Goal: Task Accomplishment & Management: Complete application form

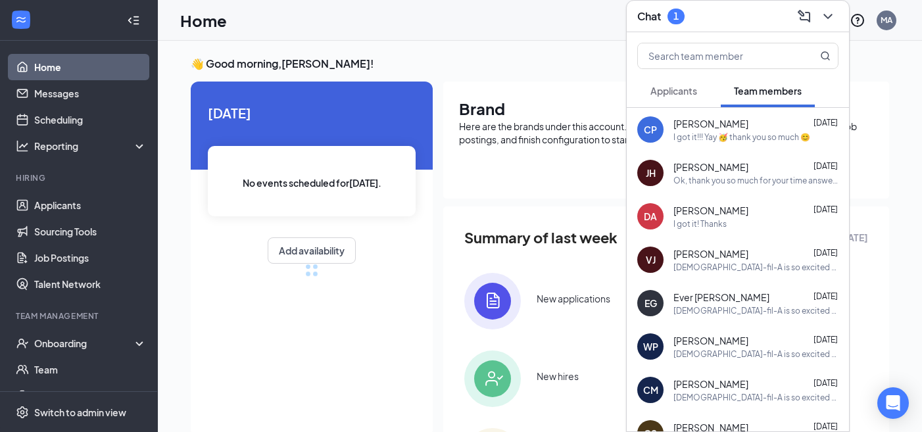
click at [683, 86] on span "Applicants" at bounding box center [674, 91] width 47 height 12
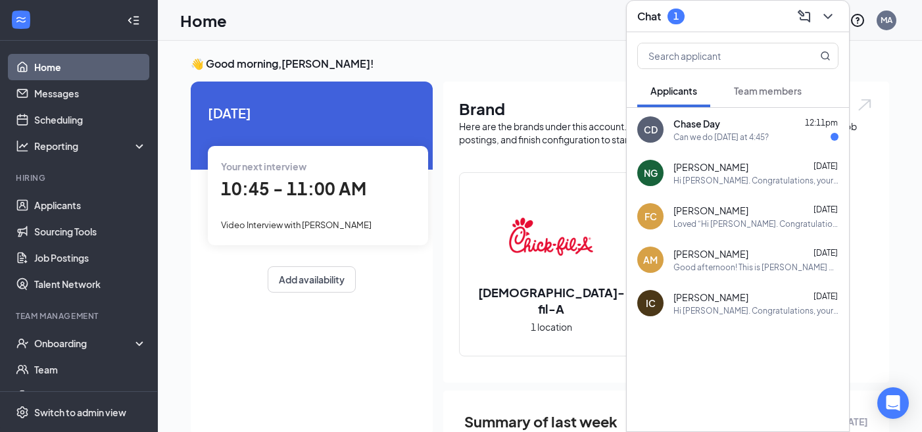
click at [733, 117] on div "Chase Day 12:11pm" at bounding box center [756, 123] width 165 height 13
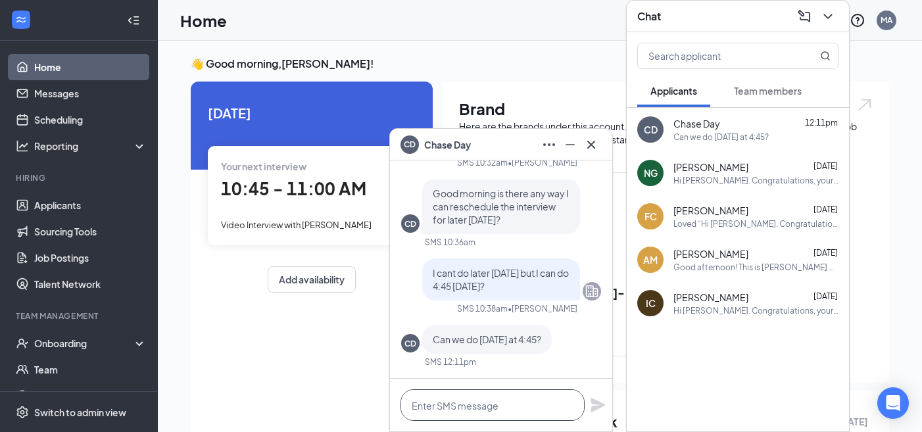
click at [509, 407] on textarea at bounding box center [493, 405] width 184 height 32
type textarea "p"
click at [485, 408] on textarea "Yes! i will get that scheduled!" at bounding box center [493, 405] width 184 height 32
click at [487, 408] on textarea "Yes! i will get that scheduled!" at bounding box center [493, 405] width 184 height 32
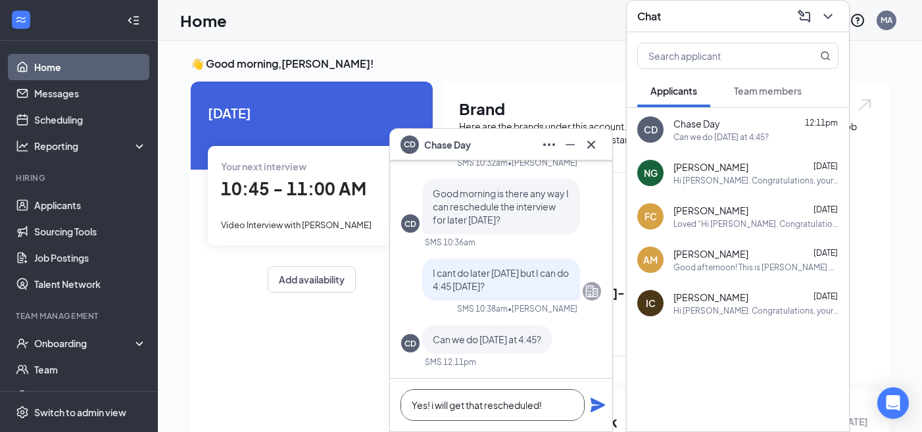
type textarea "Yes! i will get that rescheduled!"
click at [599, 410] on icon "Plane" at bounding box center [598, 405] width 16 height 16
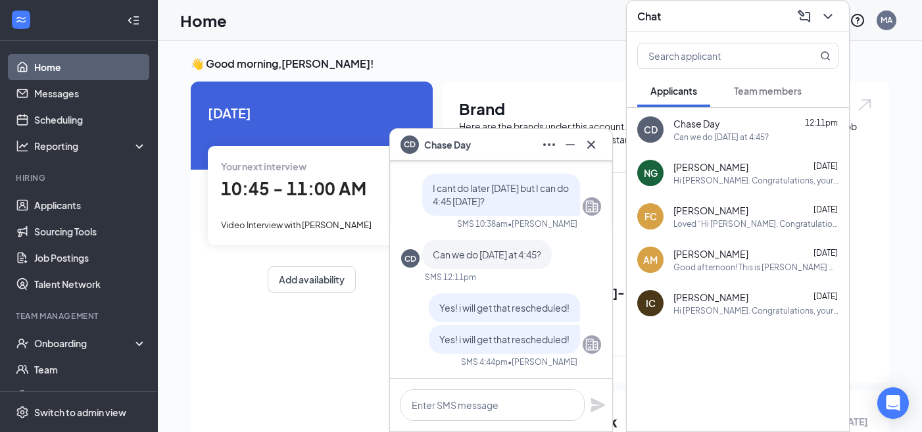
click at [503, 141] on div "CD Chase Day" at bounding box center [501, 144] width 201 height 21
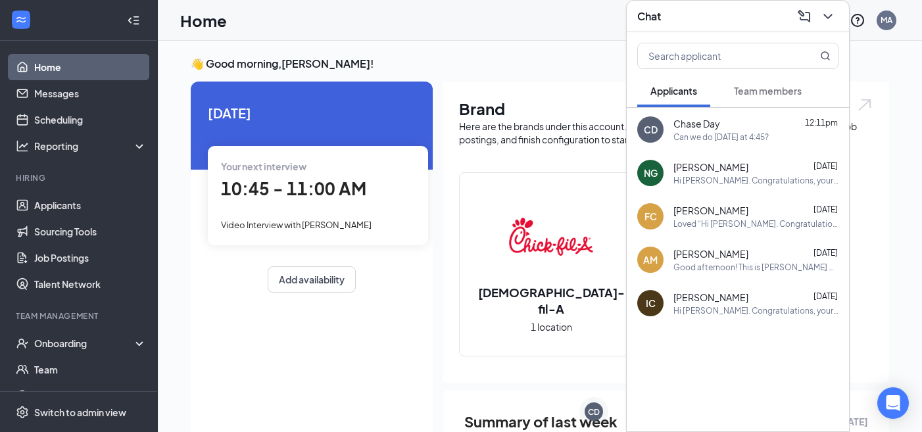
click at [770, 16] on div "Chat" at bounding box center [737, 16] width 201 height 20
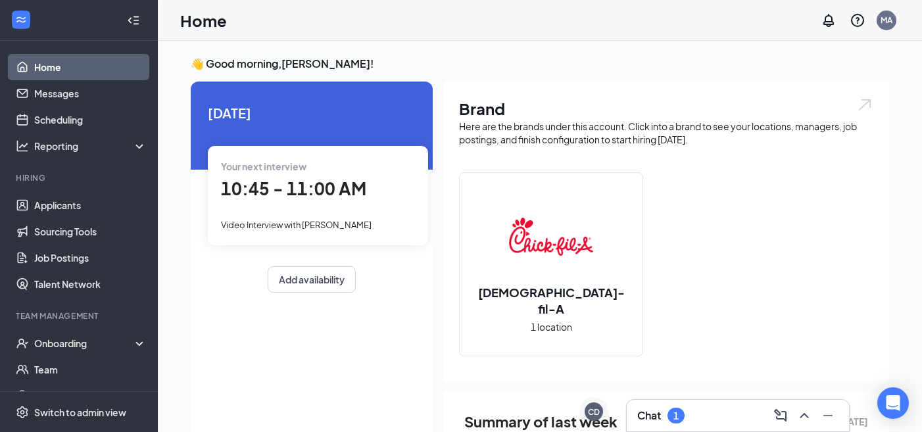
click at [721, 411] on div "Chat 1" at bounding box center [737, 415] width 201 height 21
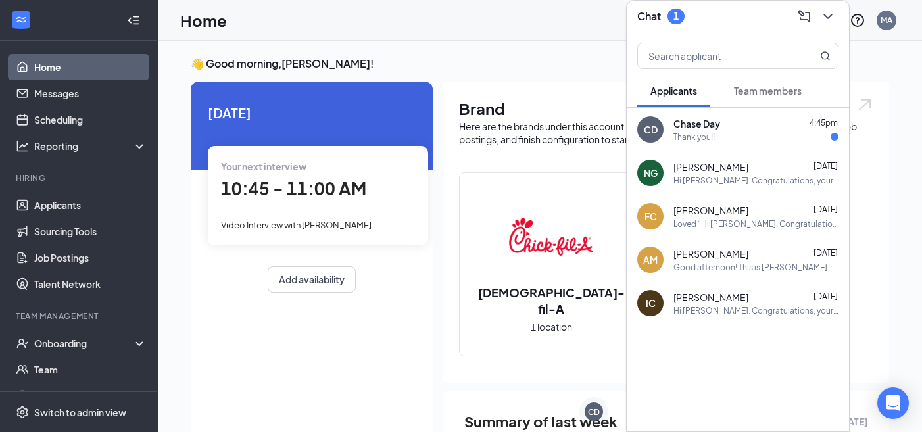
click at [745, 99] on button "Team members" at bounding box center [768, 90] width 94 height 33
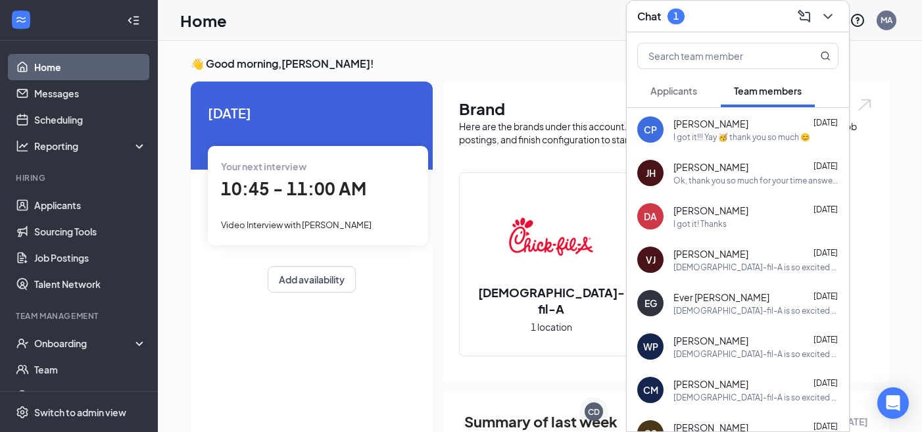
click at [713, 136] on div "I got it!!! Yay 🥳 thank you so much 😊" at bounding box center [742, 137] width 137 height 11
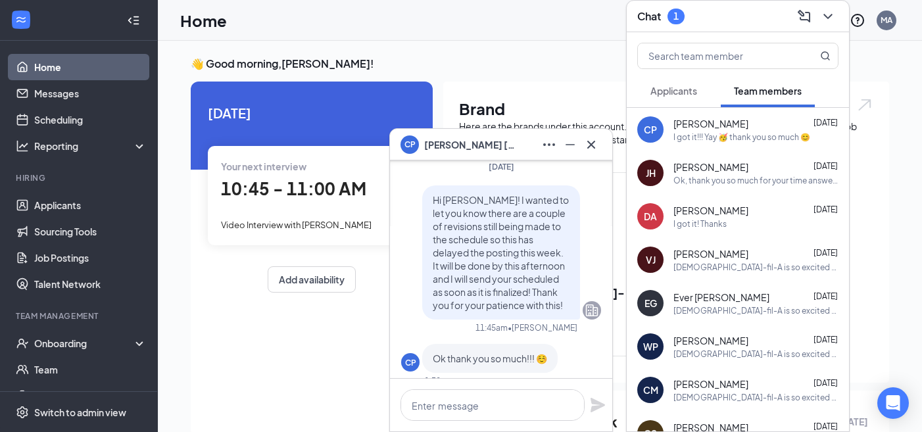
scroll to position [-535, 0]
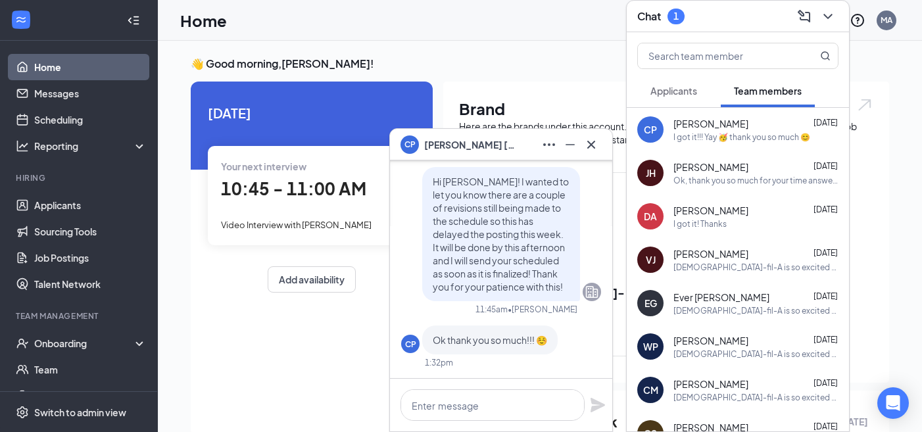
click at [720, 128] on span "[PERSON_NAME]" at bounding box center [711, 123] width 75 height 13
click at [699, 122] on span "[PERSON_NAME]" at bounding box center [711, 123] width 75 height 13
click at [743, 125] on div "Chloe Purdy Sep 12" at bounding box center [756, 123] width 165 height 13
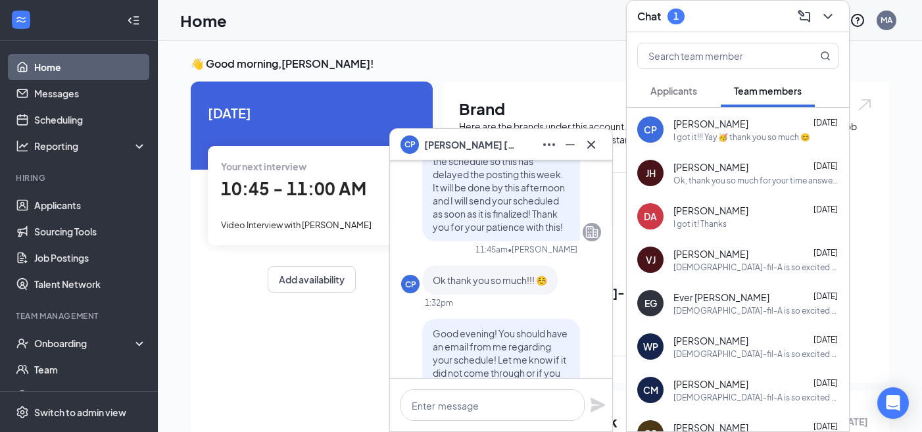
scroll to position [-445, 0]
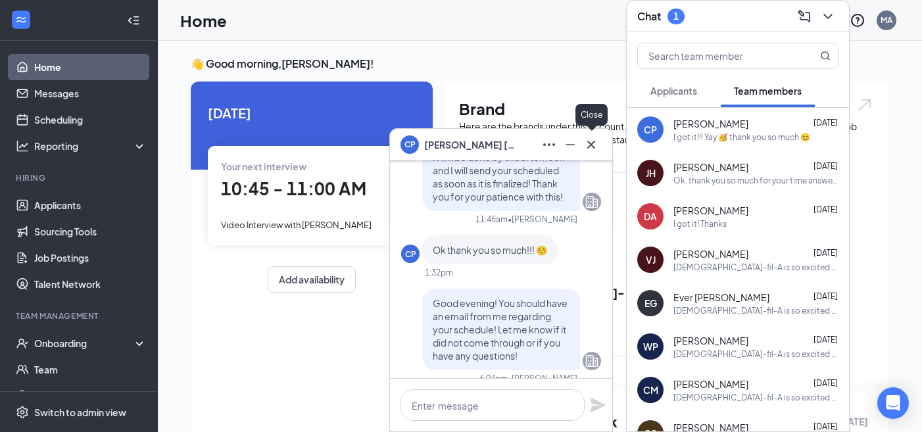
click at [591, 145] on icon "Cross" at bounding box center [591, 144] width 8 height 8
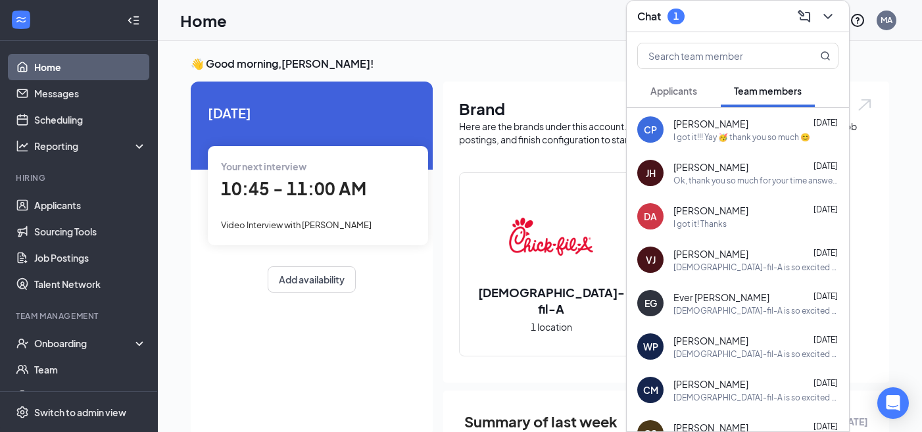
click at [691, 94] on span "Applicants" at bounding box center [674, 91] width 47 height 12
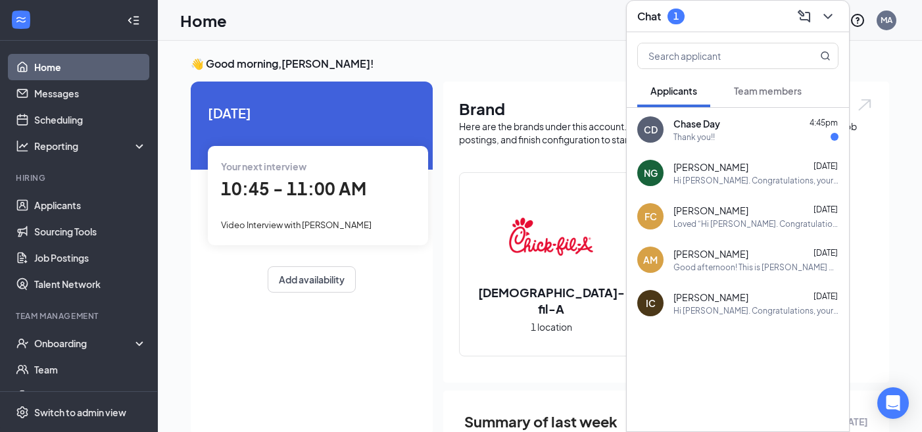
click at [734, 11] on div "Chat 1" at bounding box center [737, 16] width 201 height 20
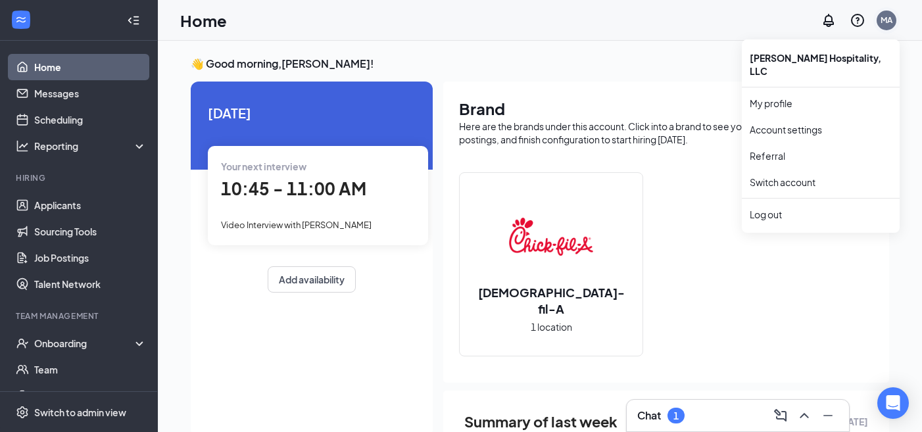
click at [894, 18] on div "MA" at bounding box center [887, 21] width 20 height 20
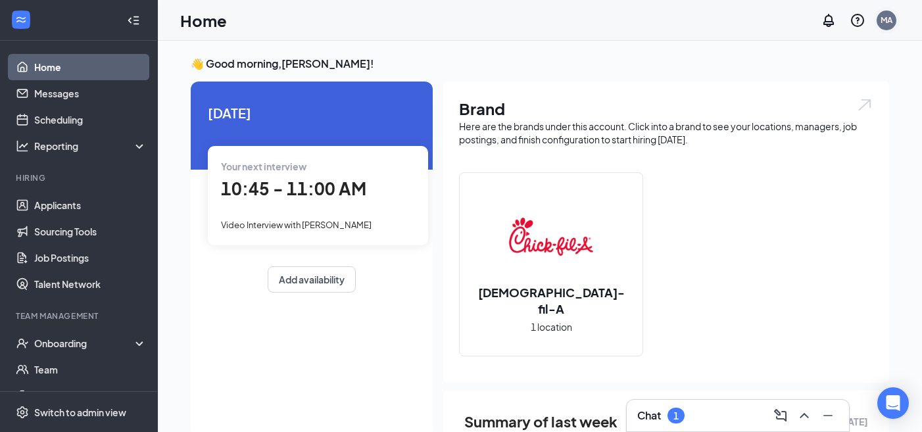
click at [885, 16] on div "MA" at bounding box center [887, 19] width 12 height 11
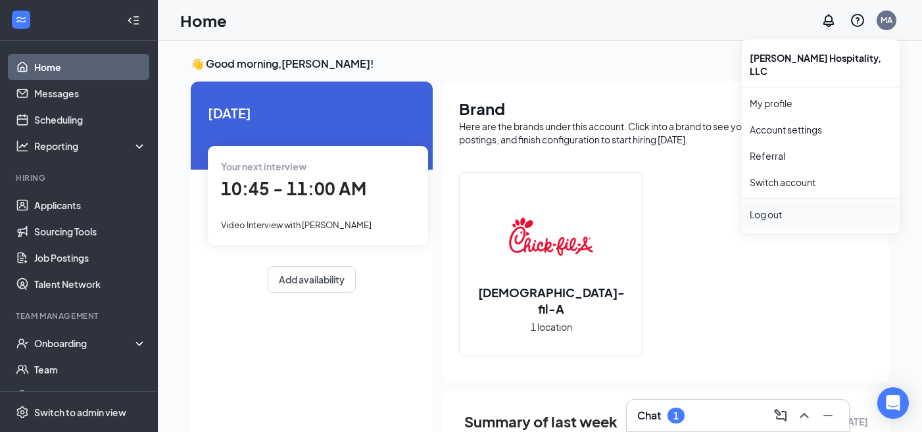
click at [779, 208] on div "Log out" at bounding box center [821, 214] width 142 height 13
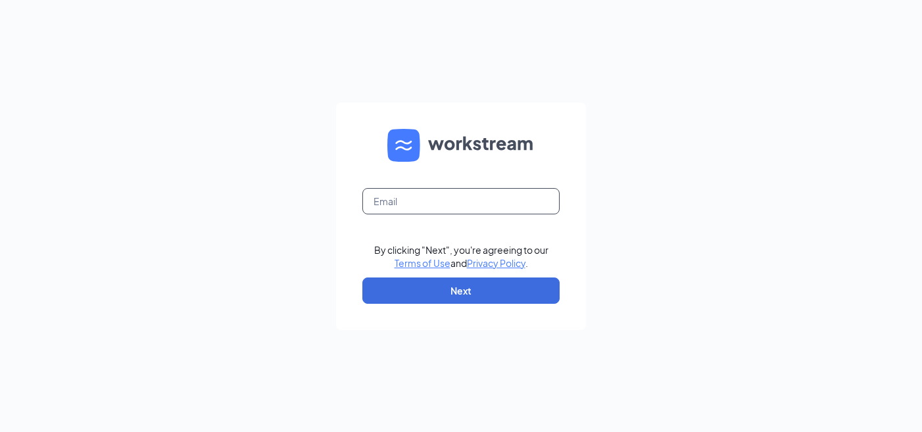
click at [471, 201] on input "text" at bounding box center [460, 201] width 197 height 26
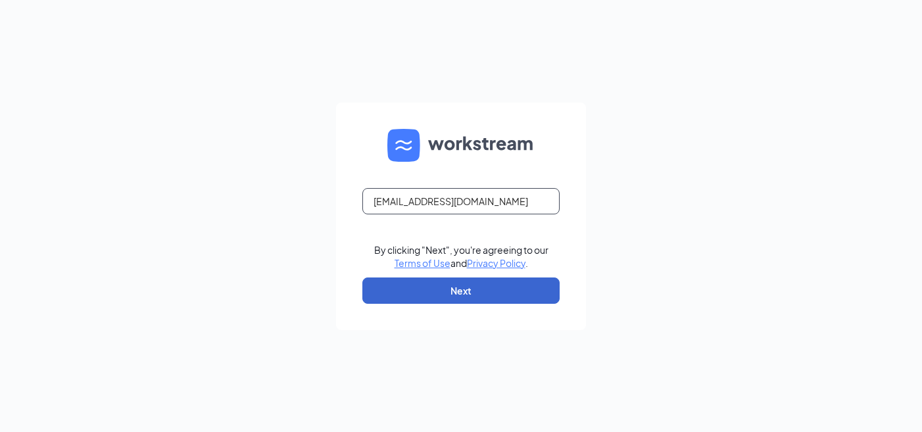
type input "cepedalisset23@gmail.com"
click at [492, 295] on button "Next" at bounding box center [460, 291] width 197 height 26
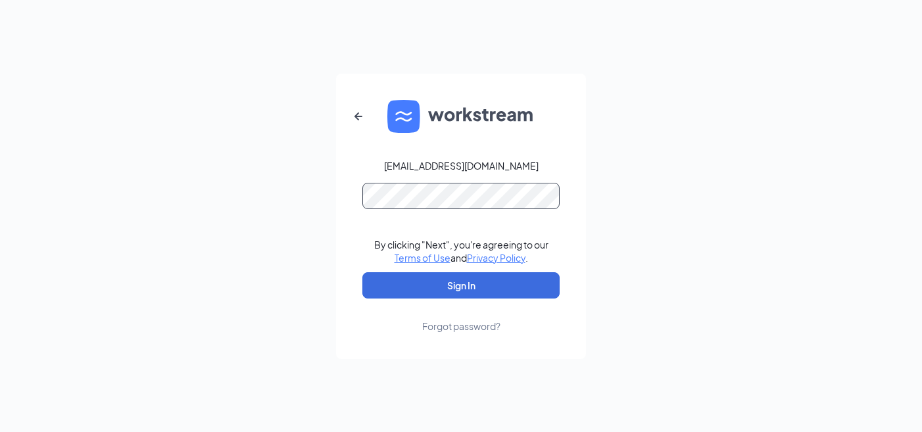
click at [362, 272] on button "Sign In" at bounding box center [460, 285] width 197 height 26
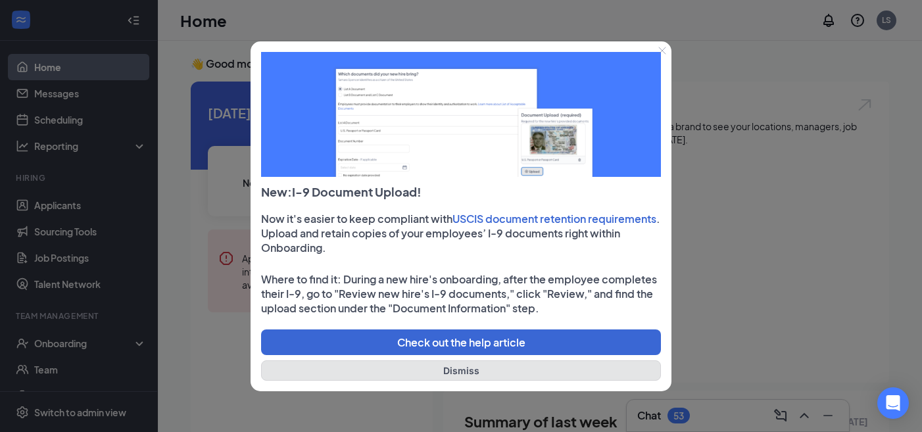
click at [491, 369] on button "Dismiss" at bounding box center [461, 370] width 400 height 20
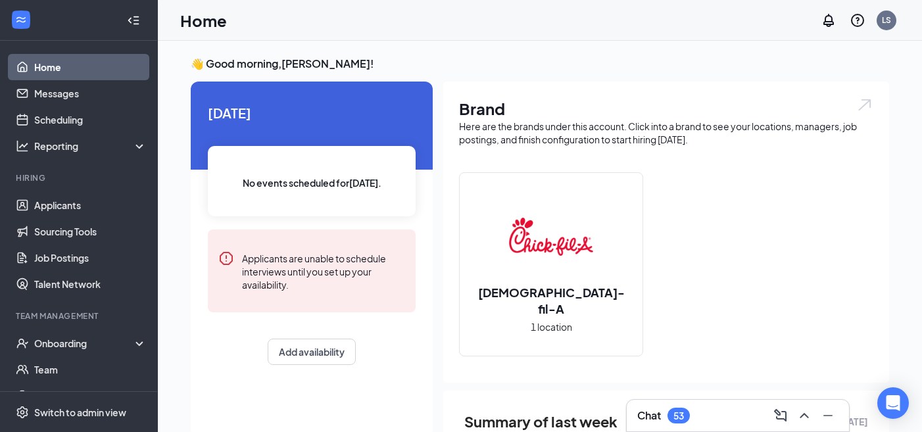
click at [718, 419] on div "Chat 53" at bounding box center [737, 415] width 201 height 21
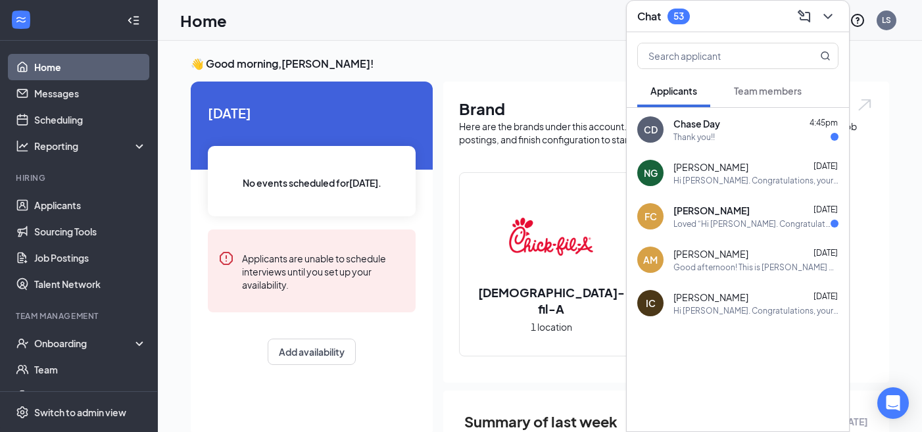
click at [757, 13] on div "Chat 53" at bounding box center [737, 16] width 201 height 20
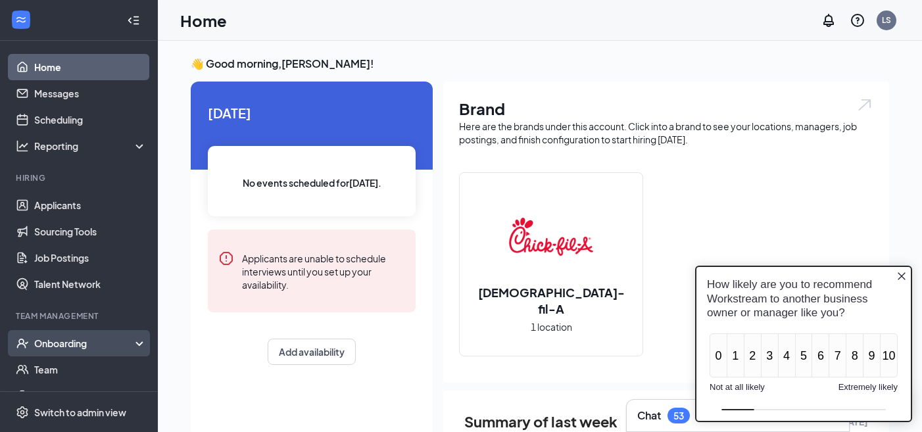
click at [80, 339] on div "Onboarding" at bounding box center [84, 343] width 101 height 13
click at [901, 275] on icon "Close button" at bounding box center [902, 276] width 8 height 8
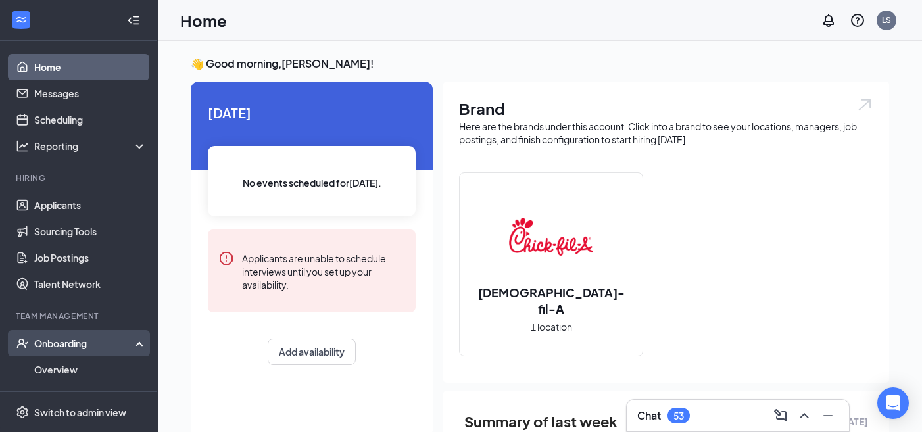
click at [59, 346] on div "Onboarding" at bounding box center [84, 343] width 101 height 13
click at [62, 364] on link "Overview" at bounding box center [90, 370] width 112 height 26
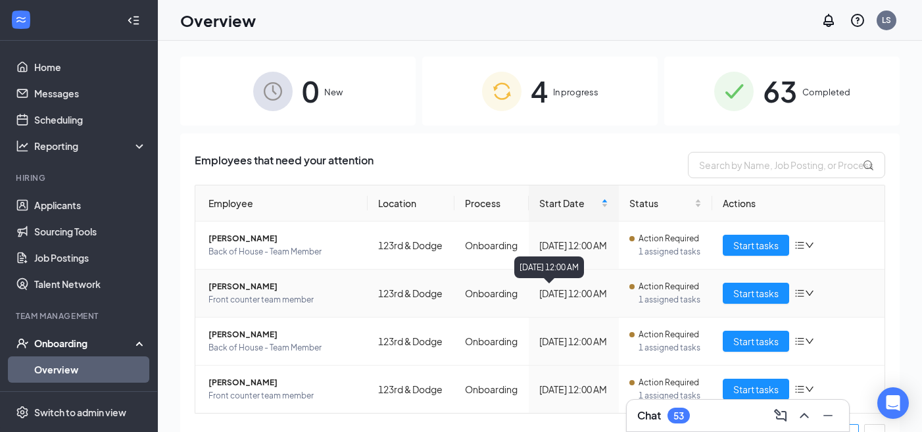
scroll to position [27, 0]
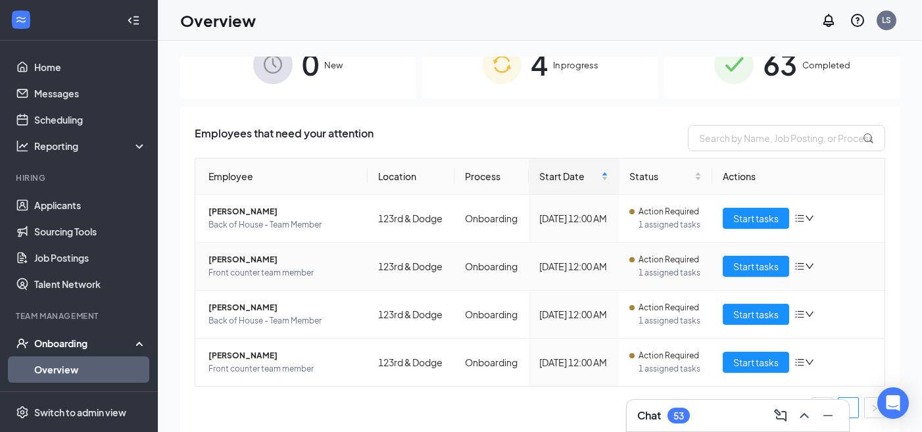
click at [804, 268] on icon "bars" at bounding box center [800, 266] width 11 height 11
click at [745, 267] on span "Start tasks" at bounding box center [755, 266] width 45 height 14
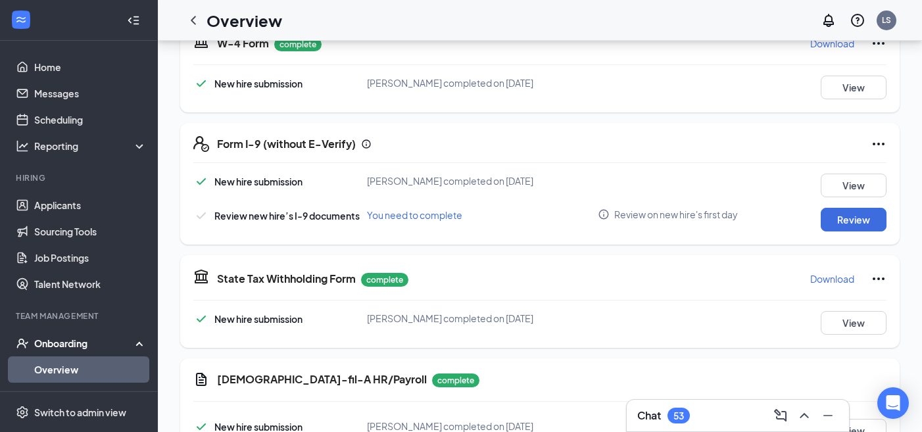
scroll to position [284, 0]
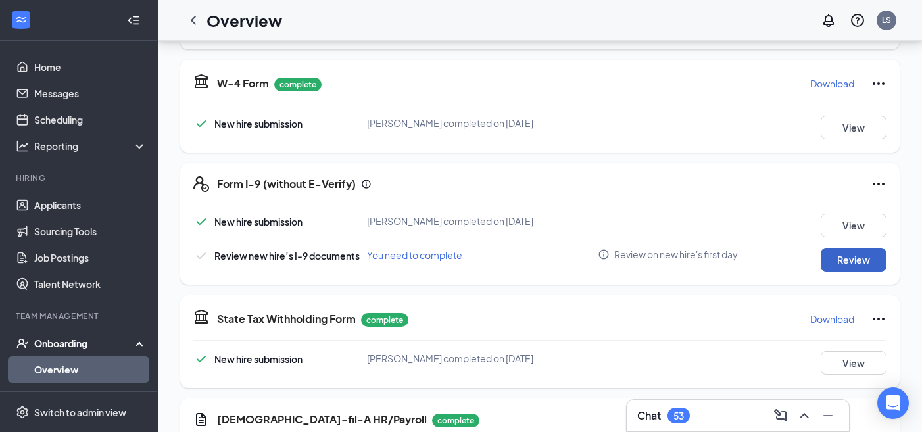
click at [856, 263] on button "Review" at bounding box center [854, 260] width 66 height 24
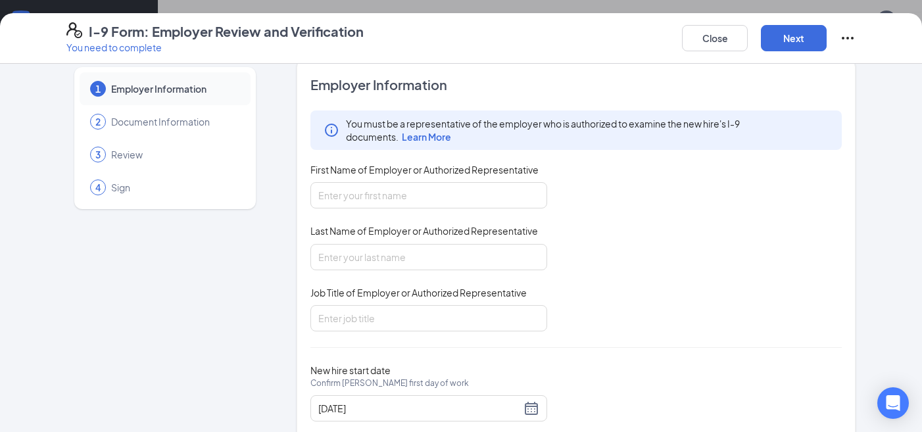
scroll to position [18, 0]
click at [507, 199] on input "First Name of Employer or Authorized Representative" at bounding box center [428, 195] width 237 height 26
type input "[PERSON_NAME]"
click at [447, 255] on input "Last Name of Employer or Authorized Representative" at bounding box center [428, 256] width 237 height 26
type input "Scholes"
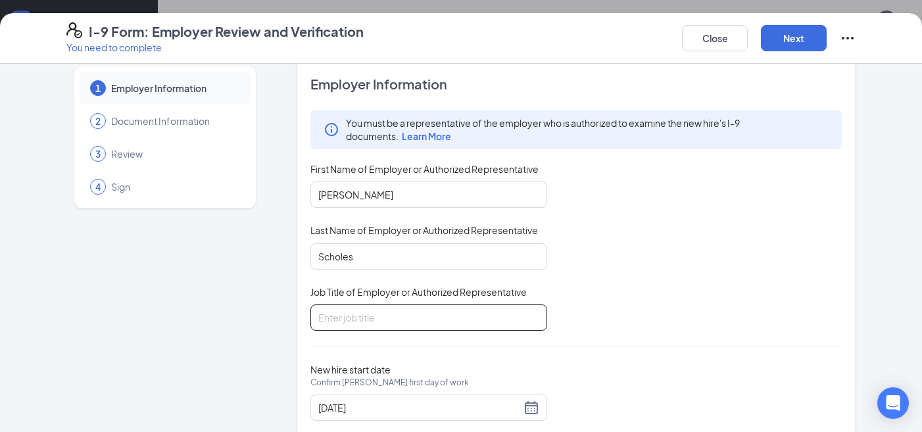
click at [485, 313] on input "Job Title of Employer or Authorized Representative" at bounding box center [428, 318] width 237 height 26
type input "Director"
click at [528, 355] on div "Employer Information You must be a representative of the employer who is author…" at bounding box center [575, 256] width 531 height 362
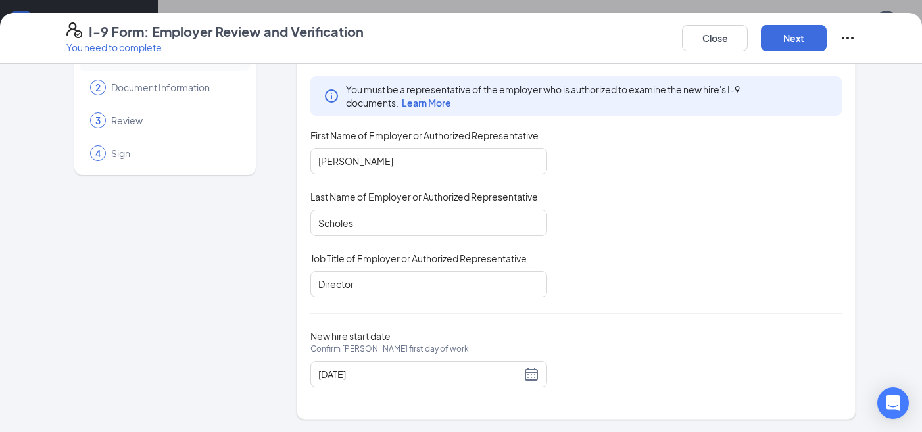
scroll to position [391, 0]
click at [787, 39] on button "Next" at bounding box center [794, 38] width 66 height 26
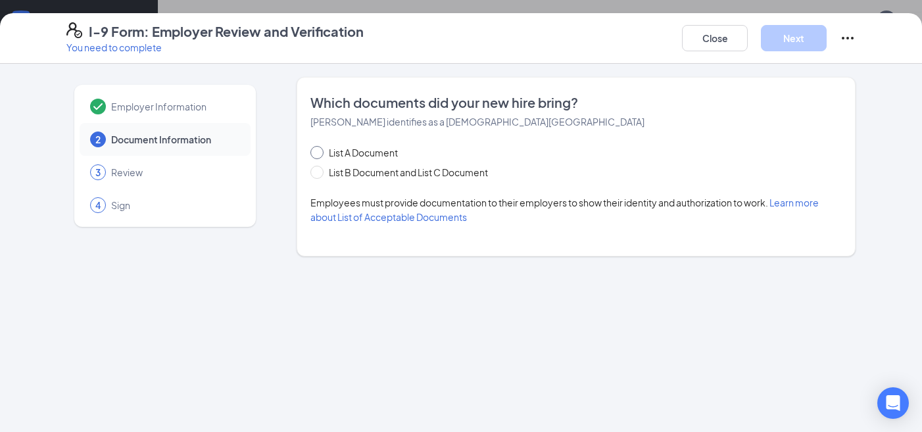
click at [320, 154] on span at bounding box center [316, 152] width 13 height 13
click at [320, 154] on input "List A Document" at bounding box center [314, 150] width 9 height 9
radio input "true"
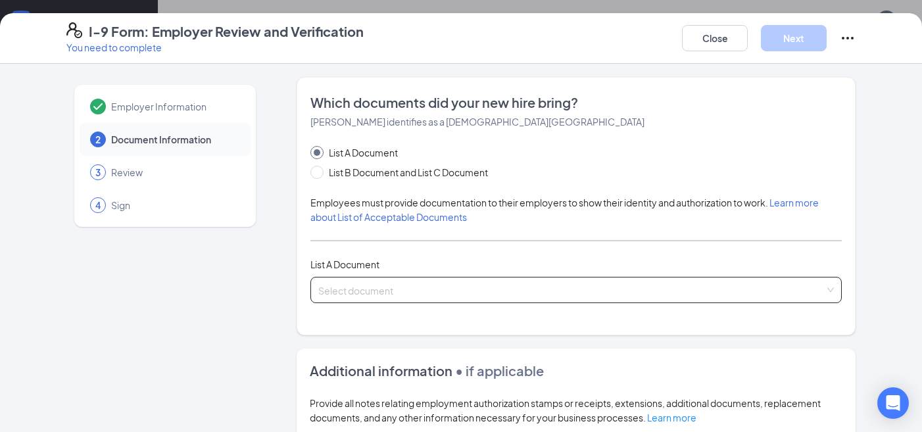
click at [402, 284] on input "search" at bounding box center [571, 288] width 507 height 20
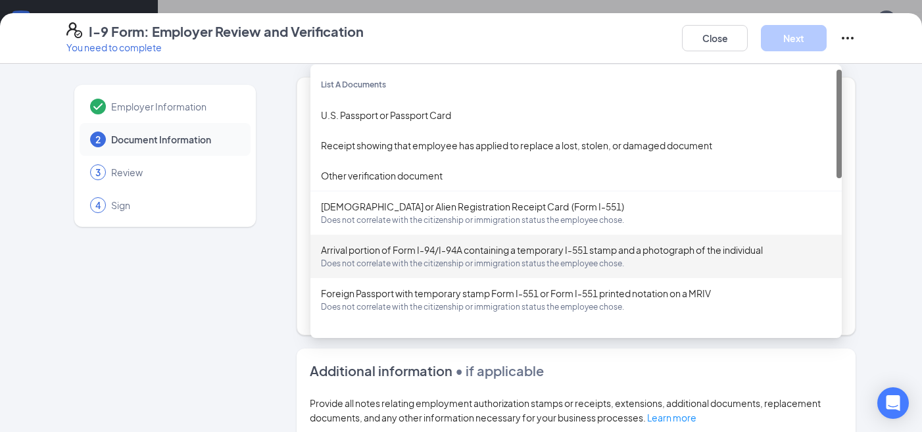
click at [278, 267] on div "Employer Information 2 Document Information 3 Review 4 Sign Which documents did…" at bounding box center [460, 378] width 789 height 603
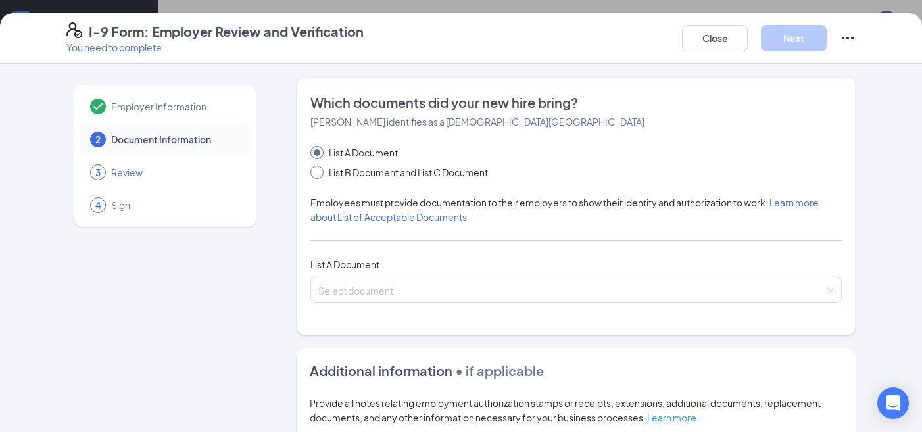
click at [317, 175] on span at bounding box center [316, 172] width 13 height 13
click at [317, 175] on input "List B Document and List C Document" at bounding box center [314, 170] width 9 height 9
radio input "true"
radio input "false"
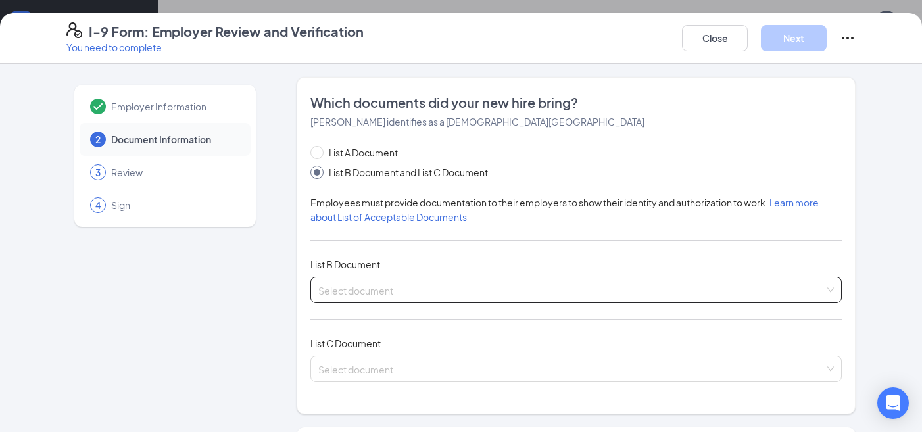
click at [417, 281] on input "search" at bounding box center [571, 288] width 507 height 20
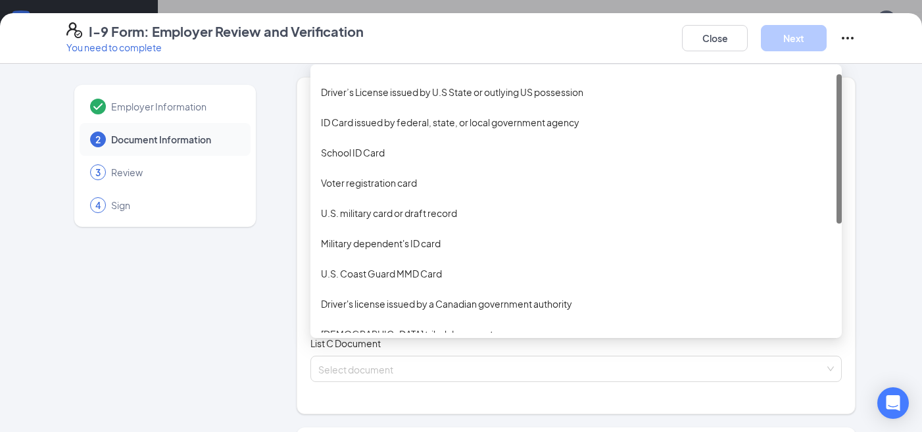
scroll to position [25, 0]
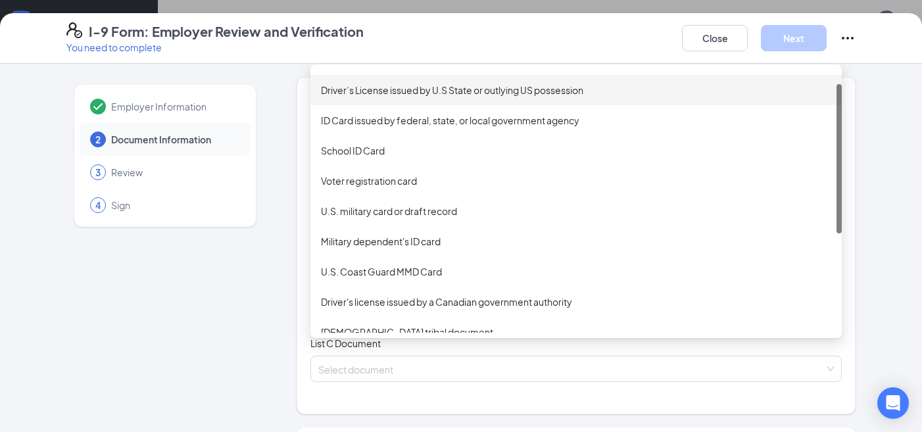
click at [424, 88] on div "Driver’s License issued by U.S State or outlying US possession" at bounding box center [576, 90] width 510 height 14
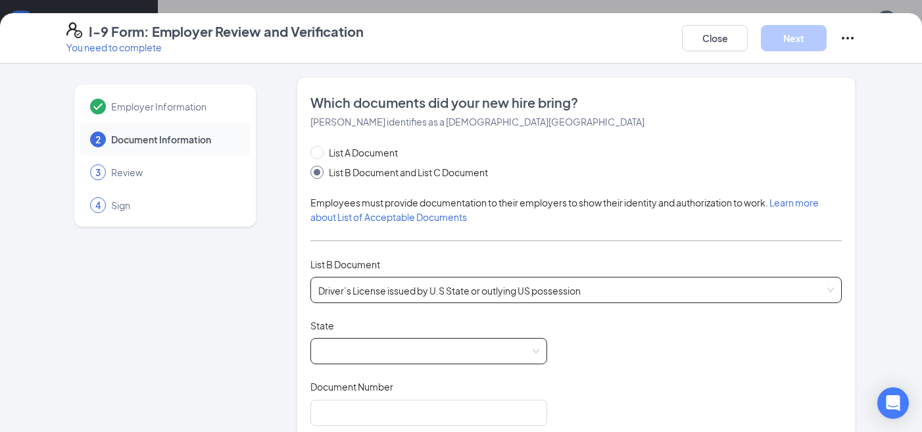
click at [430, 355] on span at bounding box center [428, 351] width 221 height 25
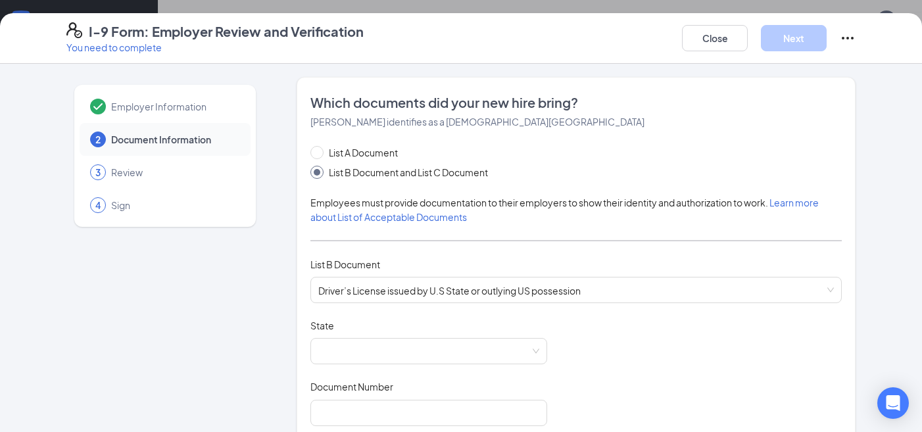
click at [465, 358] on span at bounding box center [428, 351] width 221 height 25
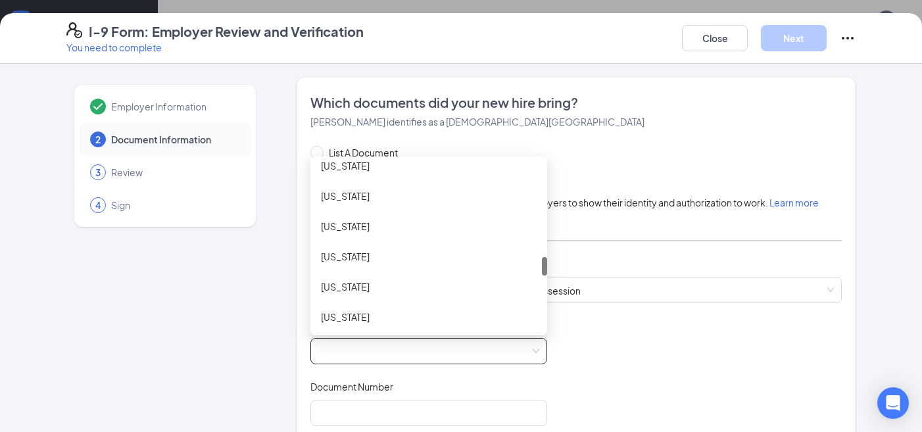
scroll to position [869, 0]
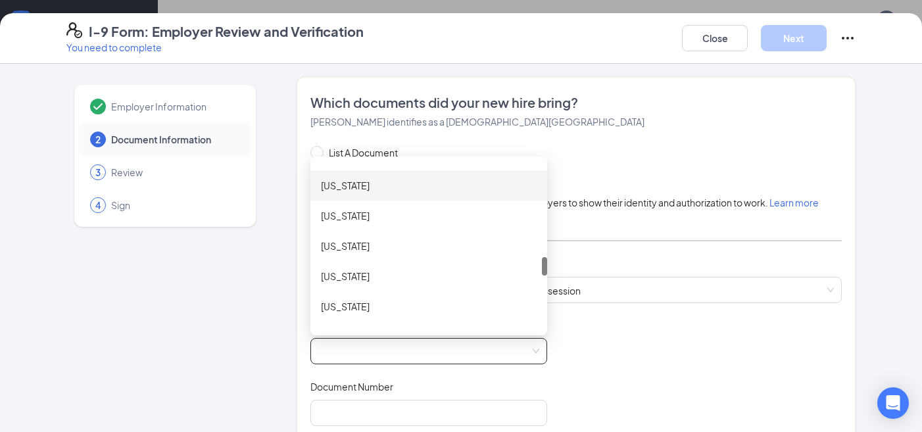
click at [364, 184] on div "[US_STATE]" at bounding box center [429, 185] width 216 height 14
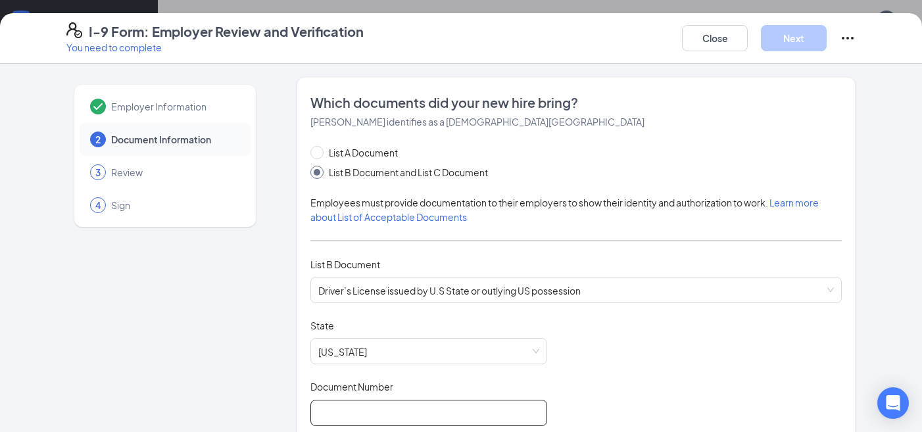
click at [444, 407] on input "Document Number" at bounding box center [428, 413] width 237 height 26
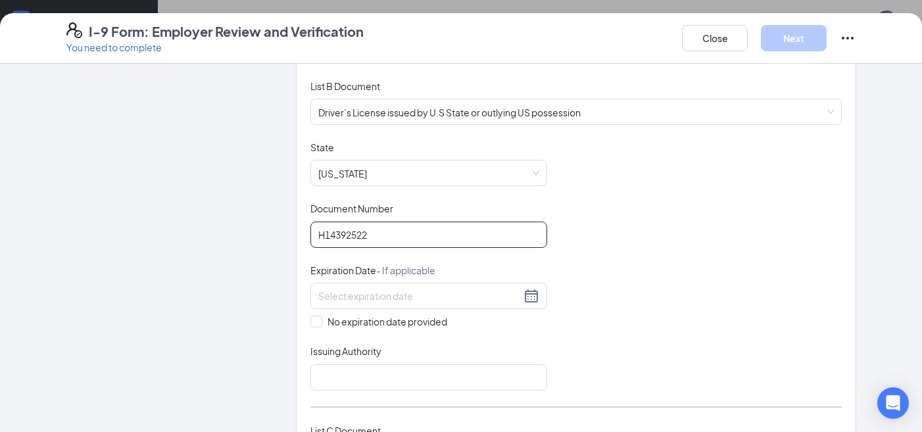
scroll to position [184, 0]
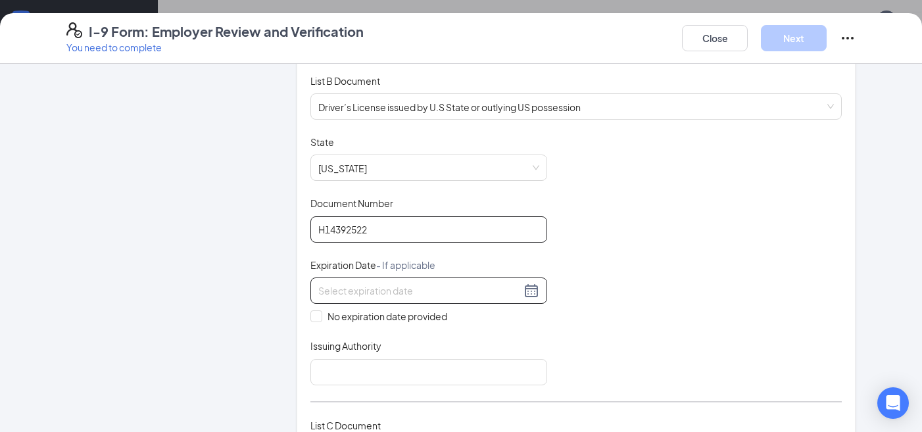
type input "H14392522"
click at [526, 292] on div at bounding box center [428, 291] width 221 height 16
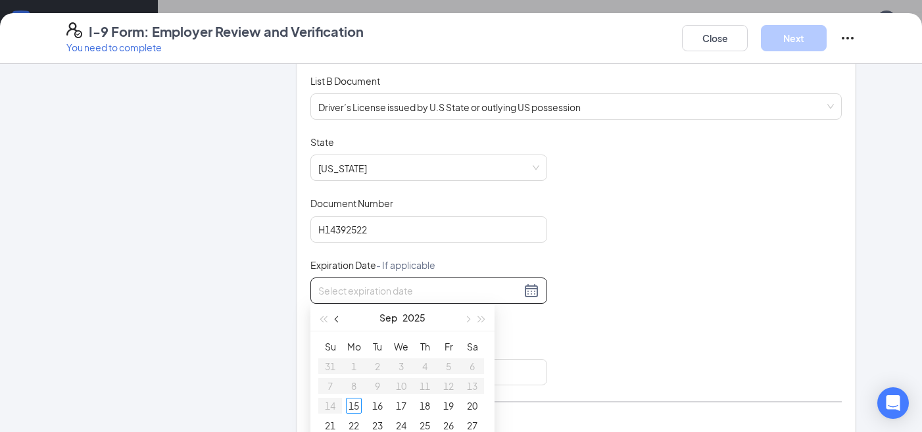
click at [341, 317] on button "button" at bounding box center [337, 318] width 14 height 26
click at [416, 296] on button "2025" at bounding box center [419, 298] width 23 height 26
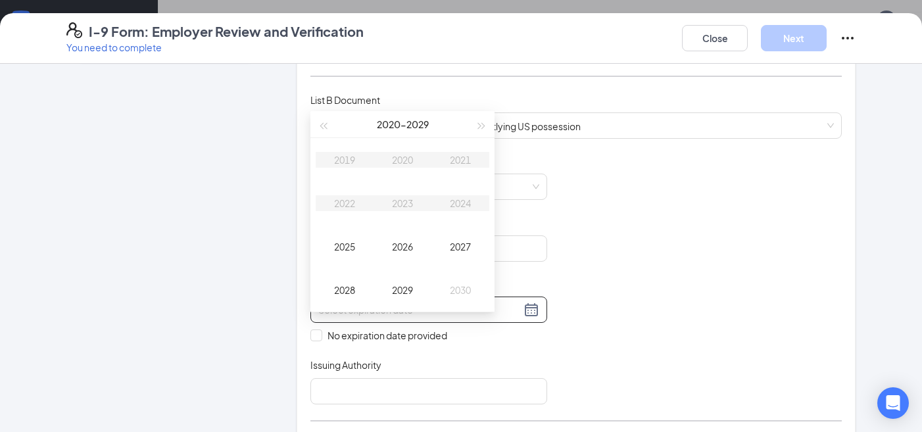
scroll to position [162, 0]
click at [462, 247] on div "2027" at bounding box center [460, 247] width 39 height 16
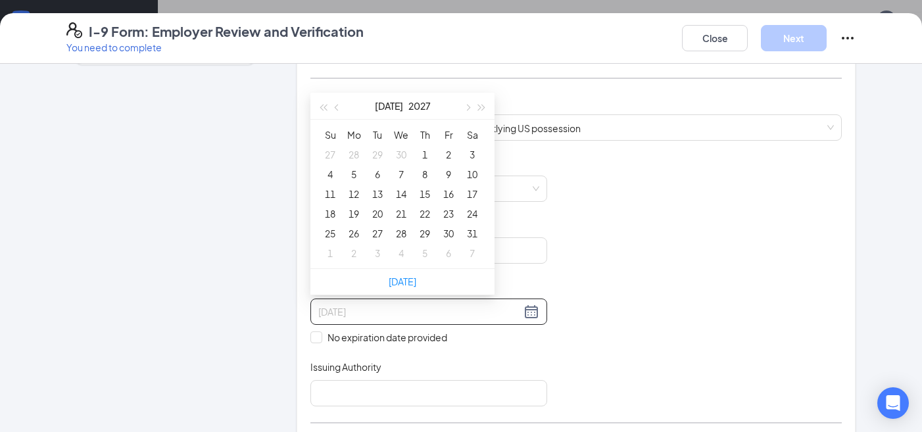
type input "[DATE]"
click at [470, 193] on div "17" at bounding box center [472, 194] width 16 height 16
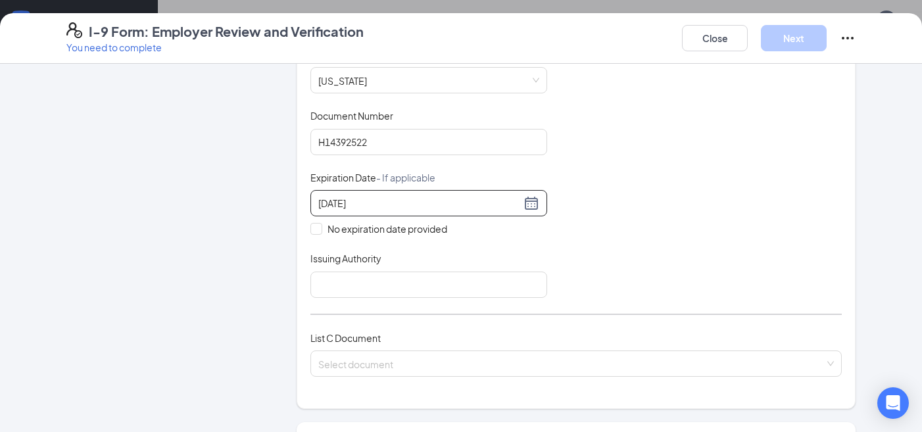
scroll to position [296, 0]
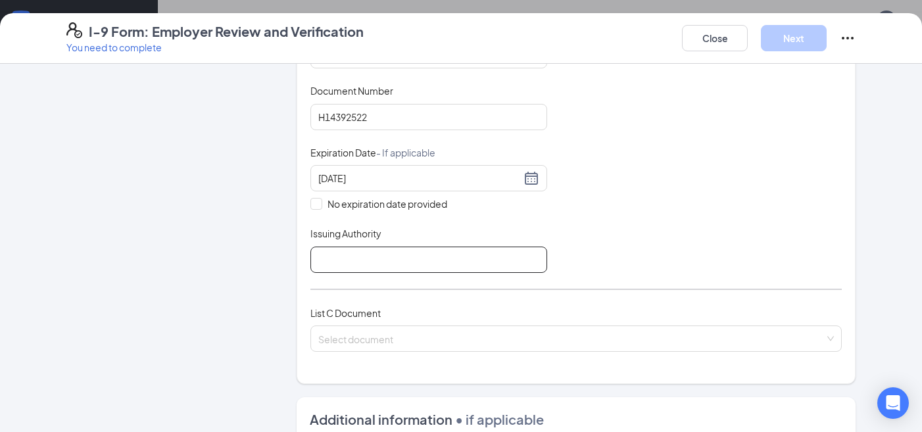
click at [466, 255] on input "Issuing Authority" at bounding box center [428, 260] width 237 height 26
click at [452, 255] on input "Issuing Authority" at bounding box center [428, 260] width 237 height 26
click at [543, 203] on label "No expiration date provided" at bounding box center [428, 204] width 237 height 14
click at [320, 203] on input "No expiration date provided" at bounding box center [314, 202] width 9 height 9
checkbox input "true"
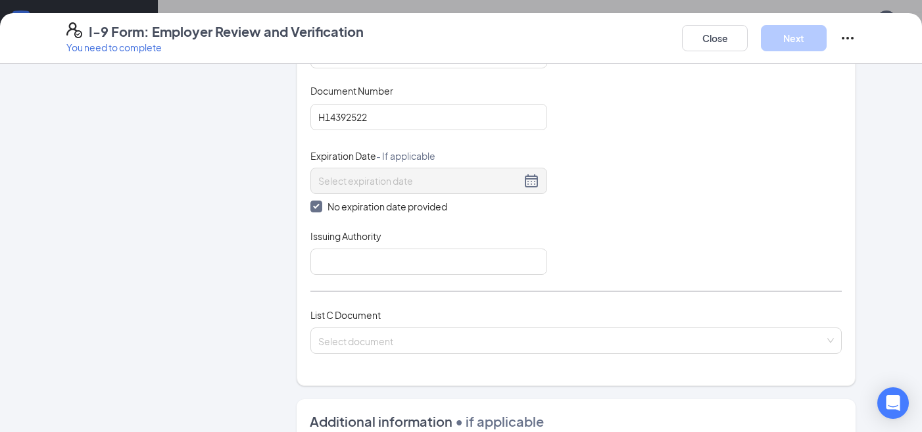
click at [317, 207] on input "No expiration date provided" at bounding box center [314, 205] width 9 height 9
checkbox input "false"
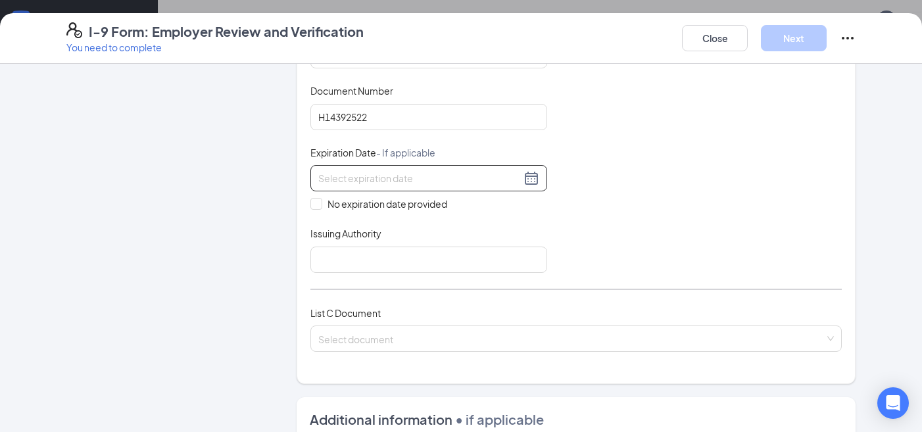
click at [528, 182] on div at bounding box center [428, 178] width 221 height 16
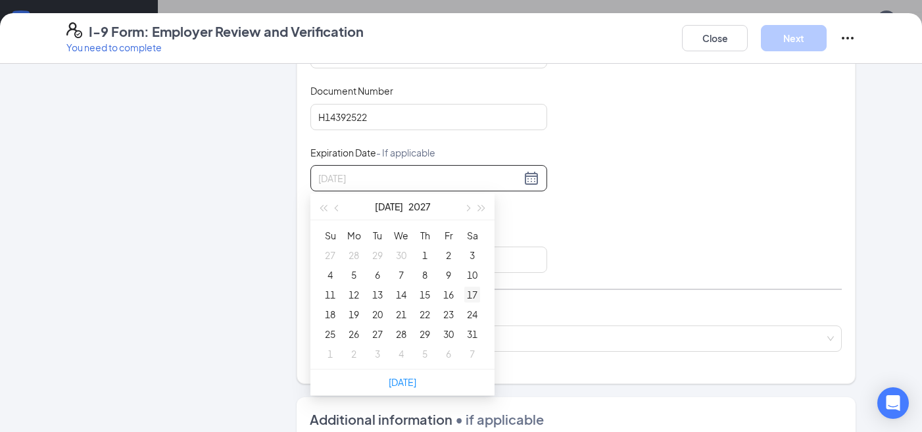
type input "[DATE]"
click at [470, 290] on div "17" at bounding box center [472, 295] width 16 height 16
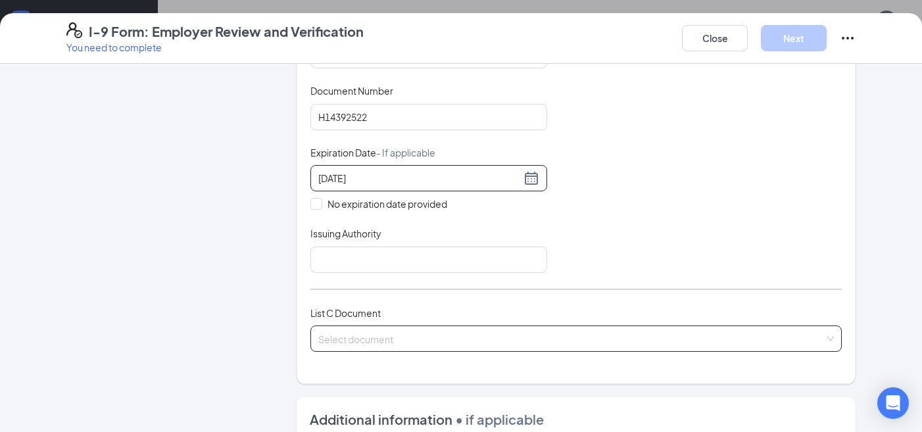
click at [487, 330] on input "search" at bounding box center [571, 336] width 507 height 20
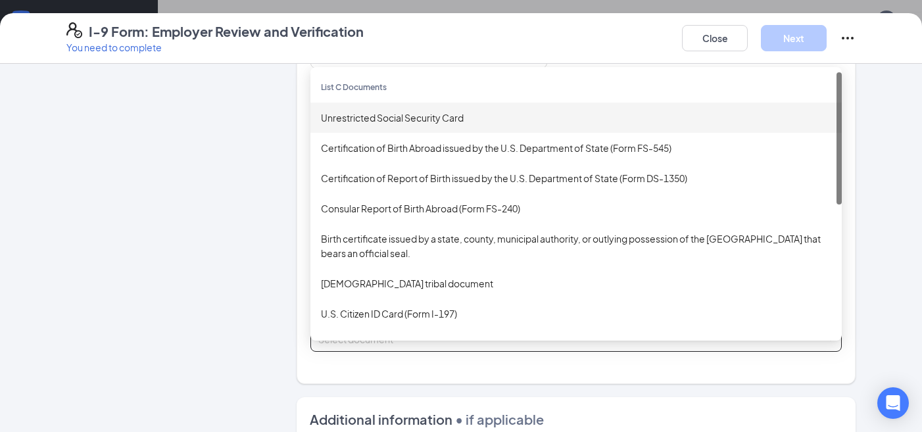
click at [425, 119] on div "Unrestricted Social Security Card" at bounding box center [576, 118] width 510 height 14
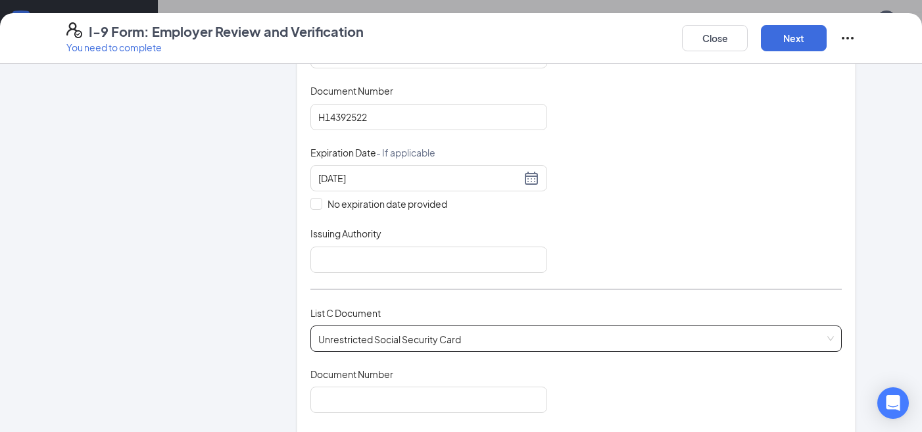
click at [474, 336] on span "Unrestricted Social Security Card" at bounding box center [576, 338] width 516 height 25
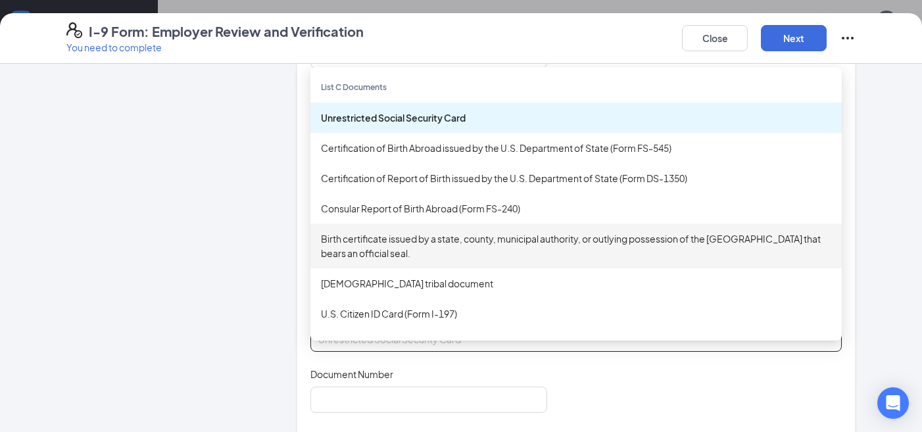
click at [501, 246] on div "Birth certificate issued by a state, county, municipal authority, or outlying p…" at bounding box center [576, 246] width 510 height 29
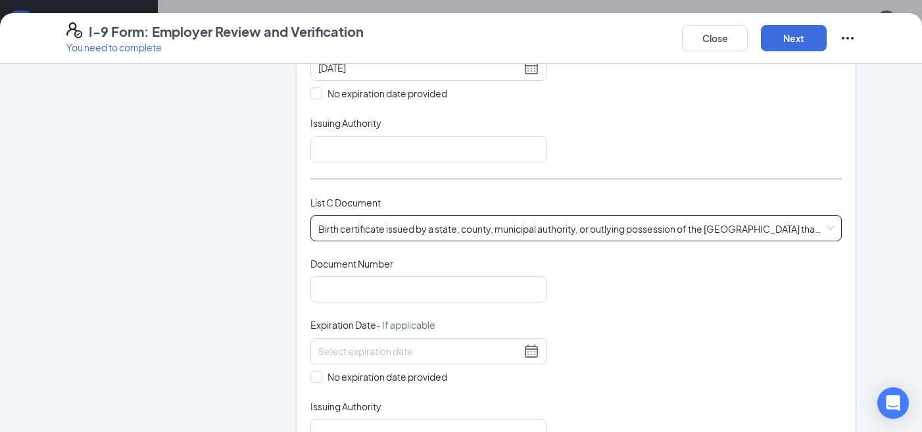
scroll to position [410, 0]
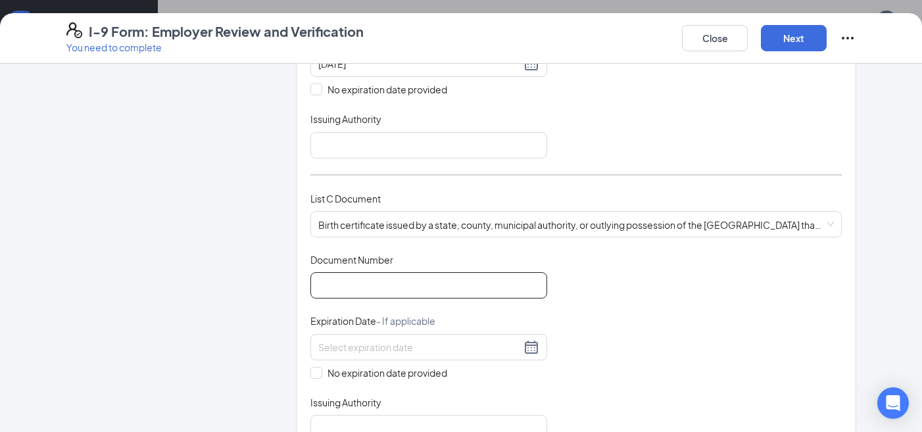
click at [455, 286] on input "Document Number" at bounding box center [428, 285] width 237 height 26
